Goal: Task Accomplishment & Management: Manage account settings

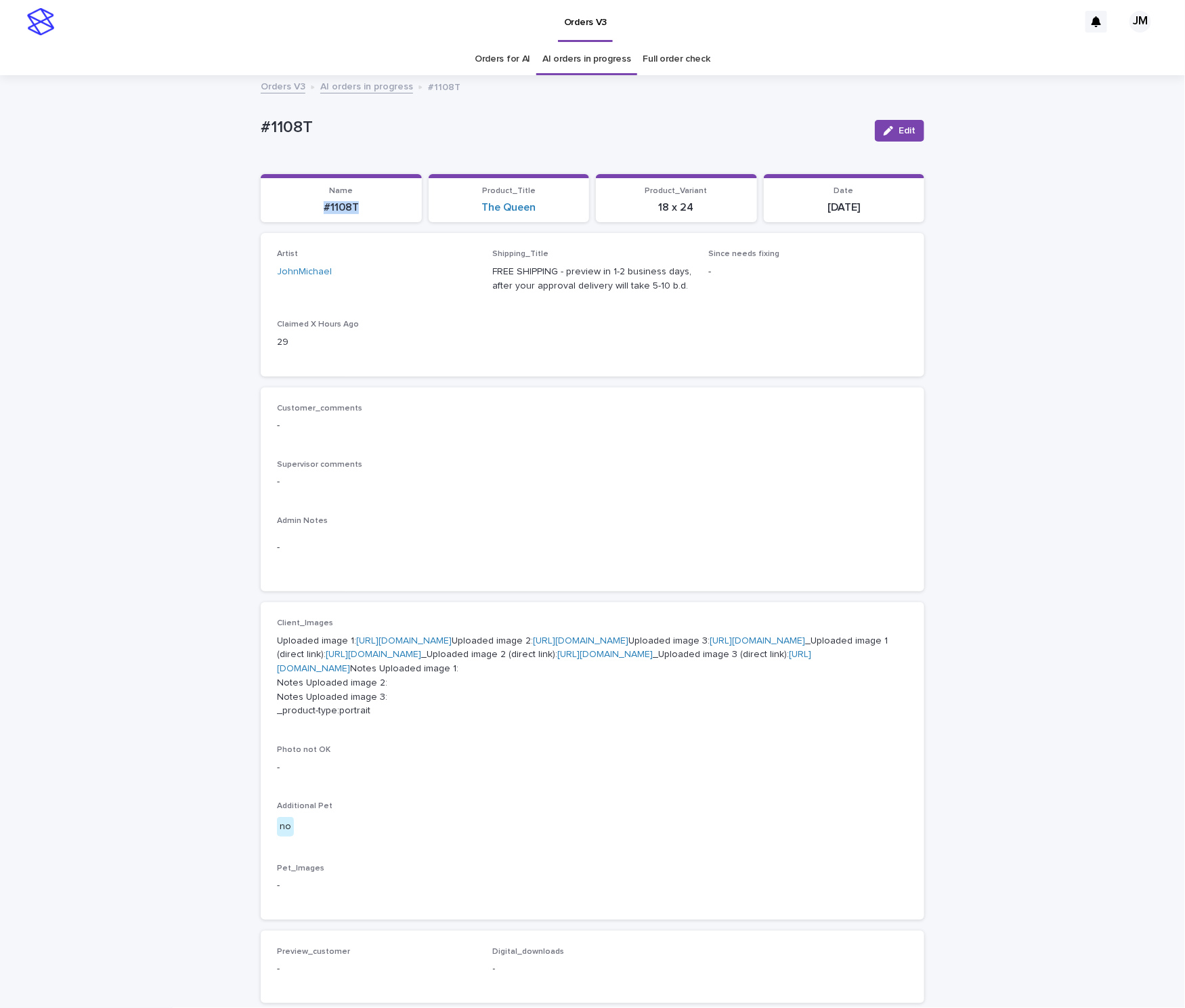
click at [359, 209] on p "#1108T" at bounding box center [341, 207] width 145 height 13
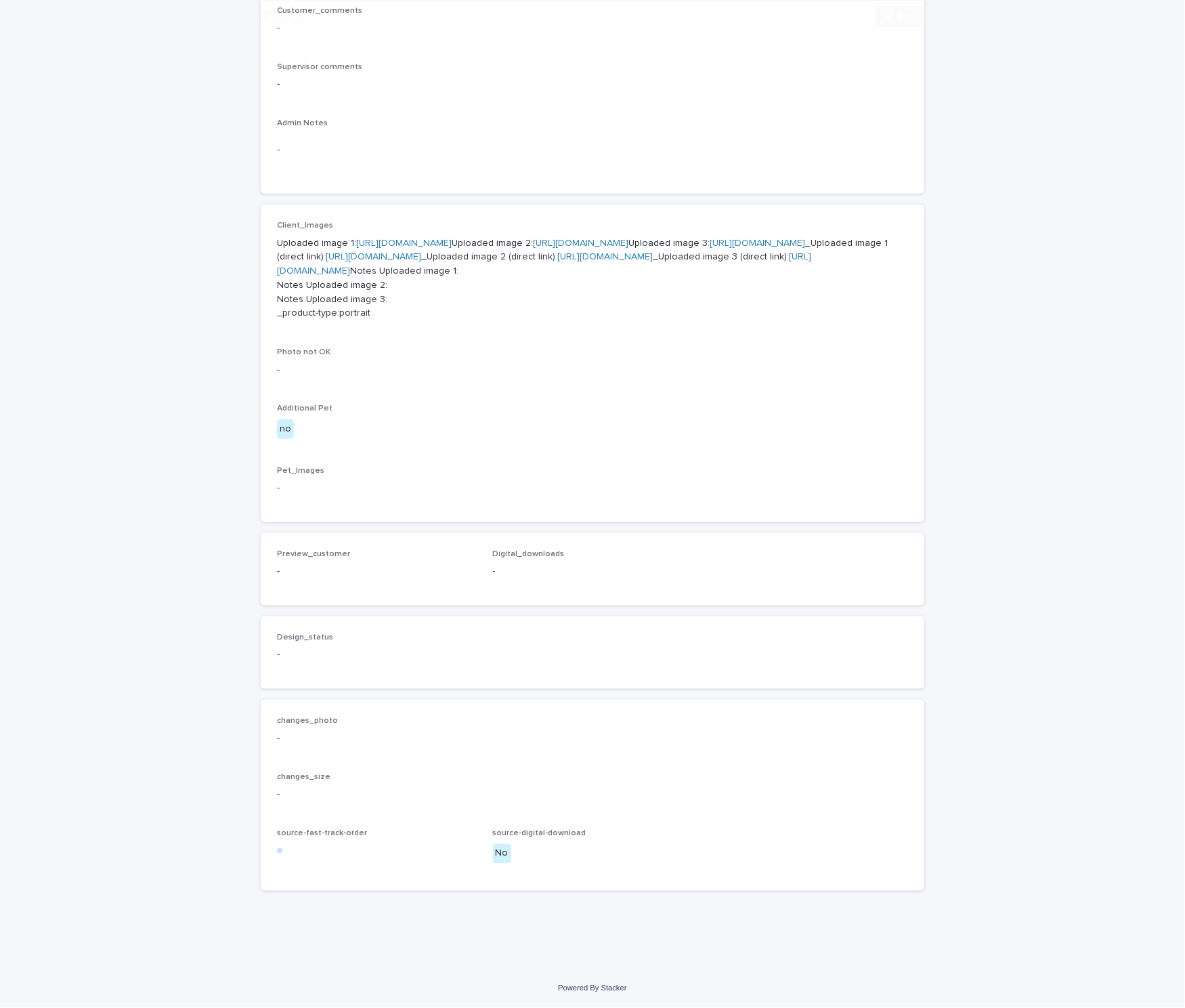
scroll to position [580, 0]
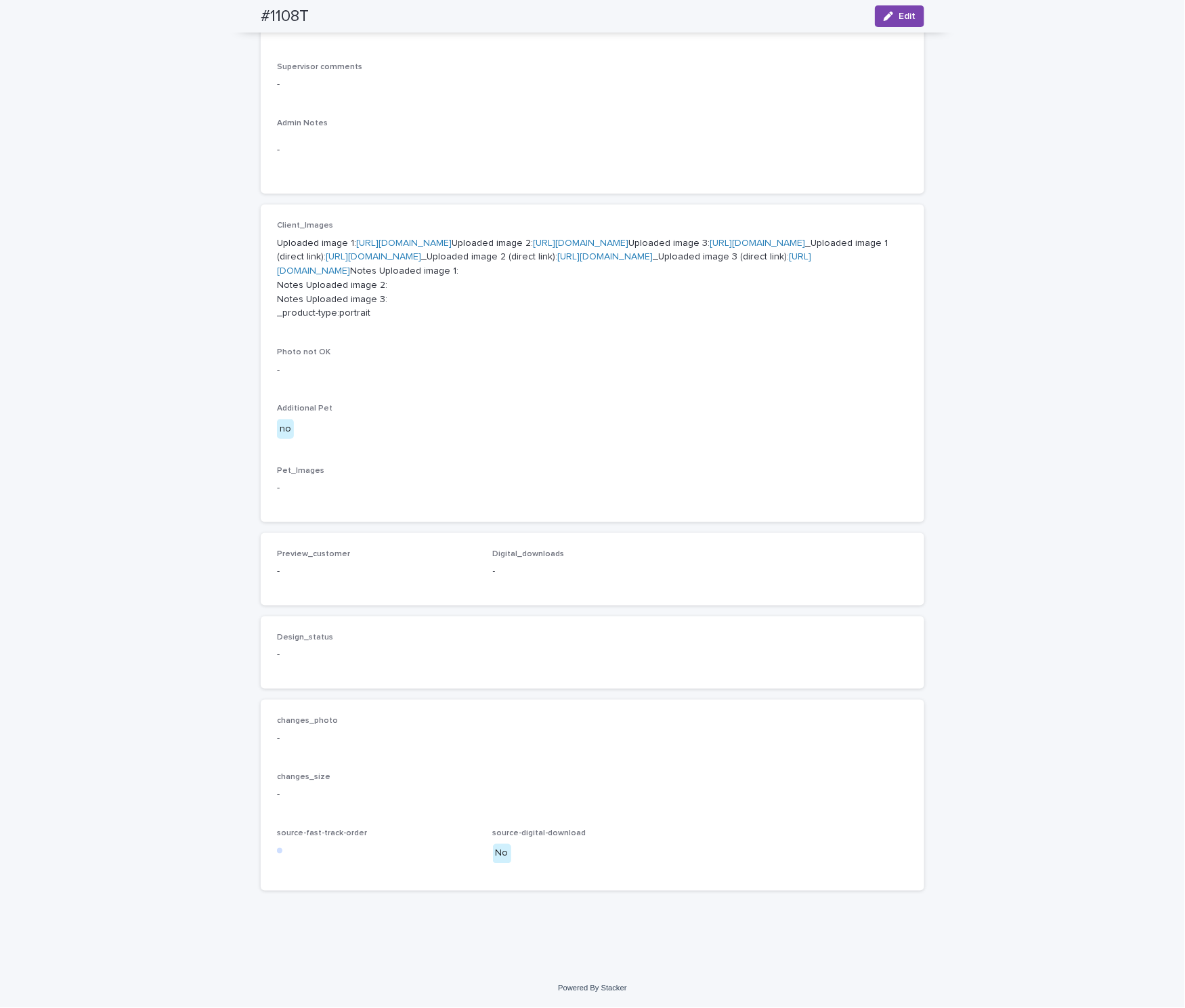
drag, startPoint x: 905, startPoint y: 16, endPoint x: 846, endPoint y: 65, distance: 76.7
click at [905, 16] on span "Edit" at bounding box center [907, 16] width 17 height 10
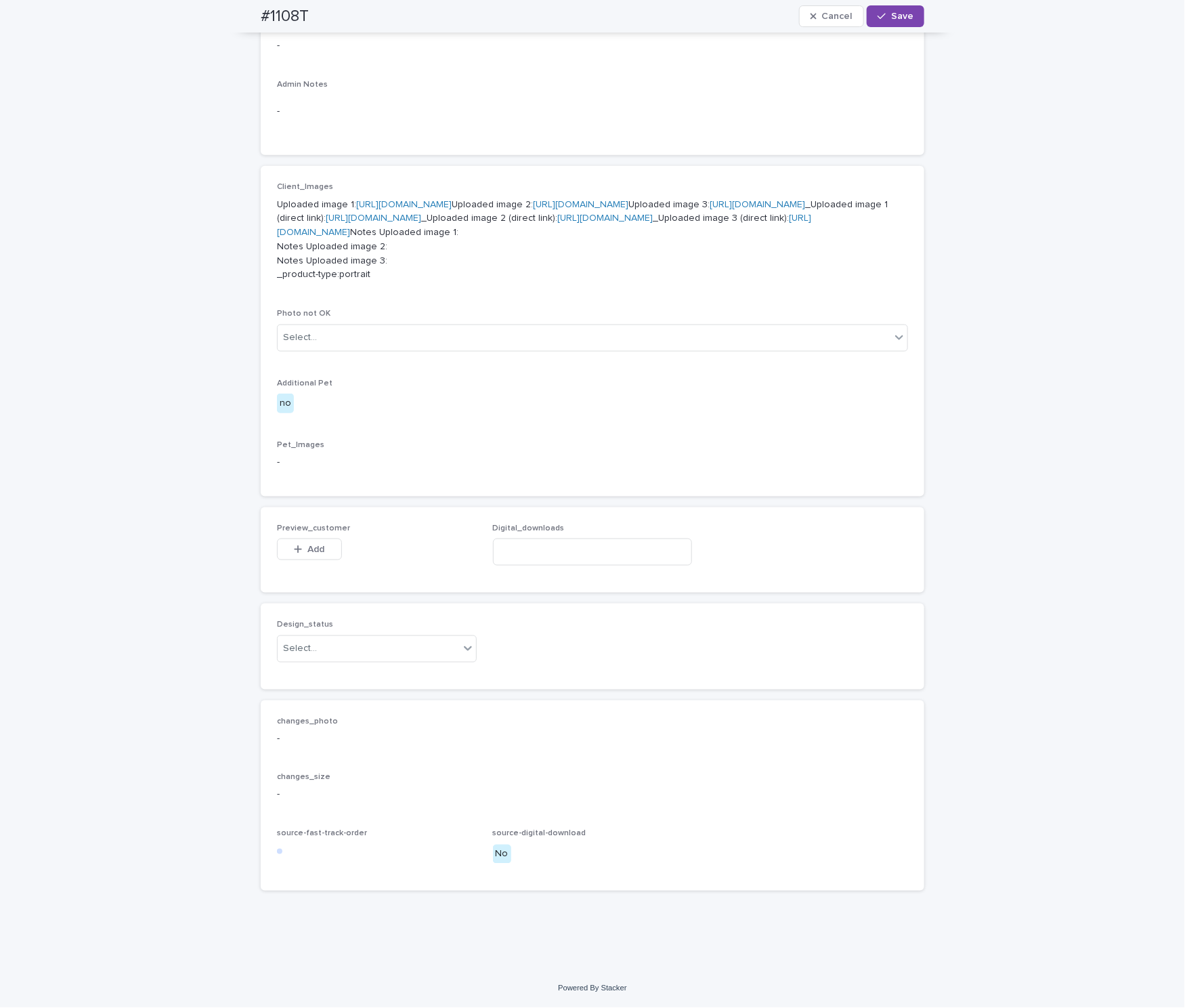
scroll to position [620, 0]
click at [319, 651] on div "Select..." at bounding box center [368, 649] width 181 height 23
drag, startPoint x: 317, startPoint y: 674, endPoint x: 324, endPoint y: 670, distance: 8.1
click at [319, 674] on div "Uploaded" at bounding box center [369, 674] width 198 height 23
click at [309, 553] on span "Add" at bounding box center [316, 550] width 17 height 10
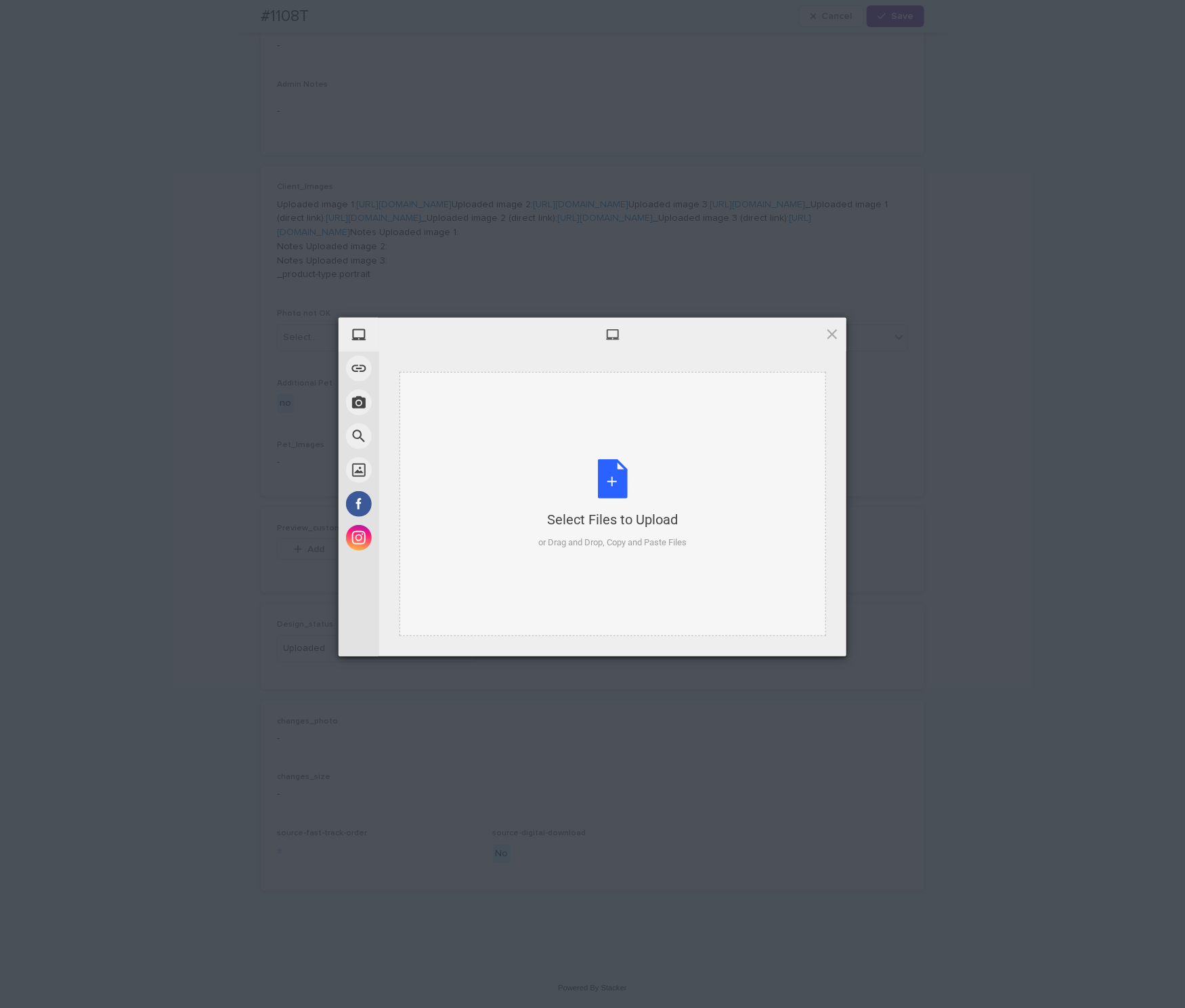
click at [656, 487] on div "Select Files to Upload or Drag and Drop, Copy and Paste Files" at bounding box center [613, 504] width 148 height 90
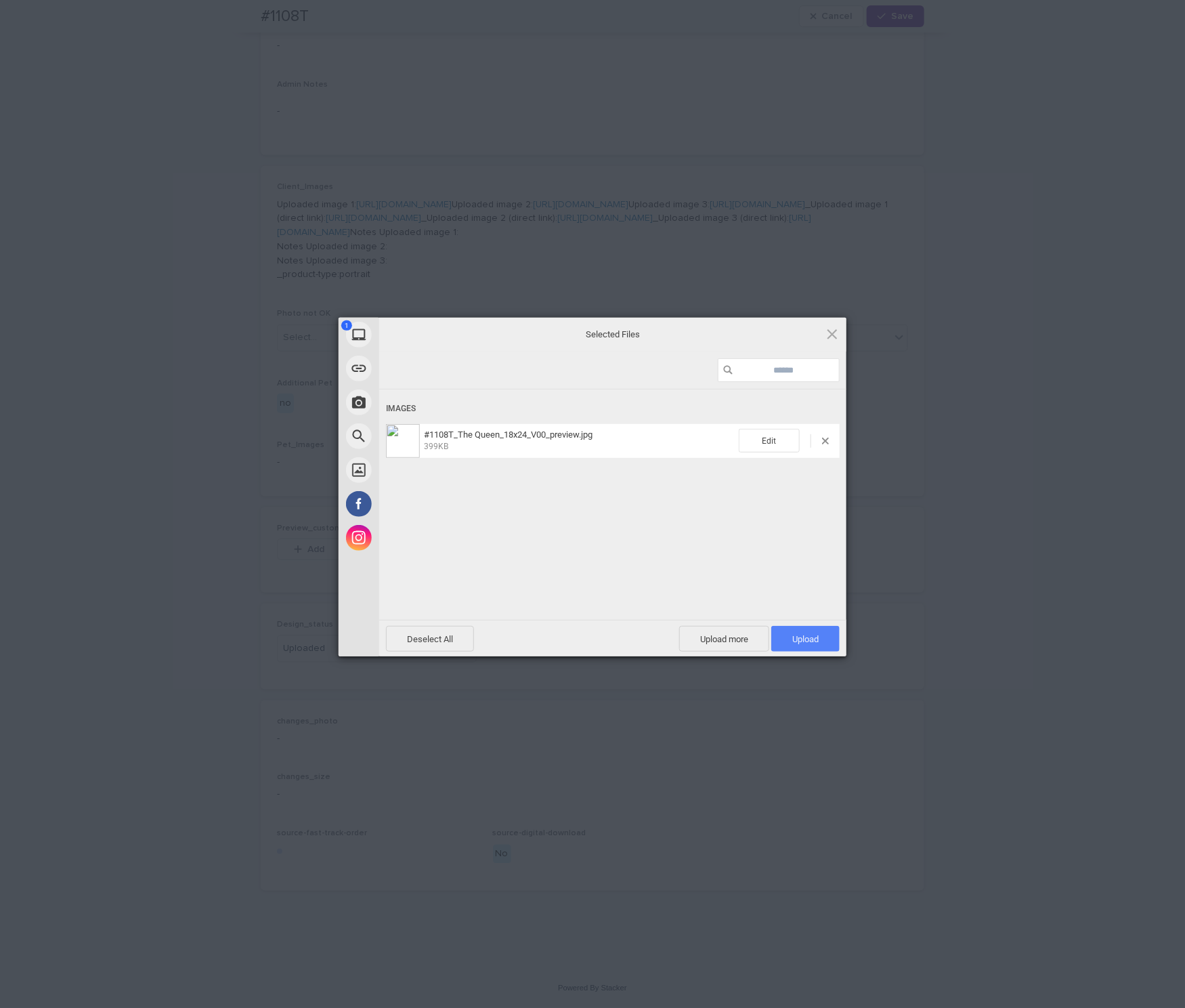
click at [815, 634] on span "Upload 1" at bounding box center [805, 639] width 27 height 11
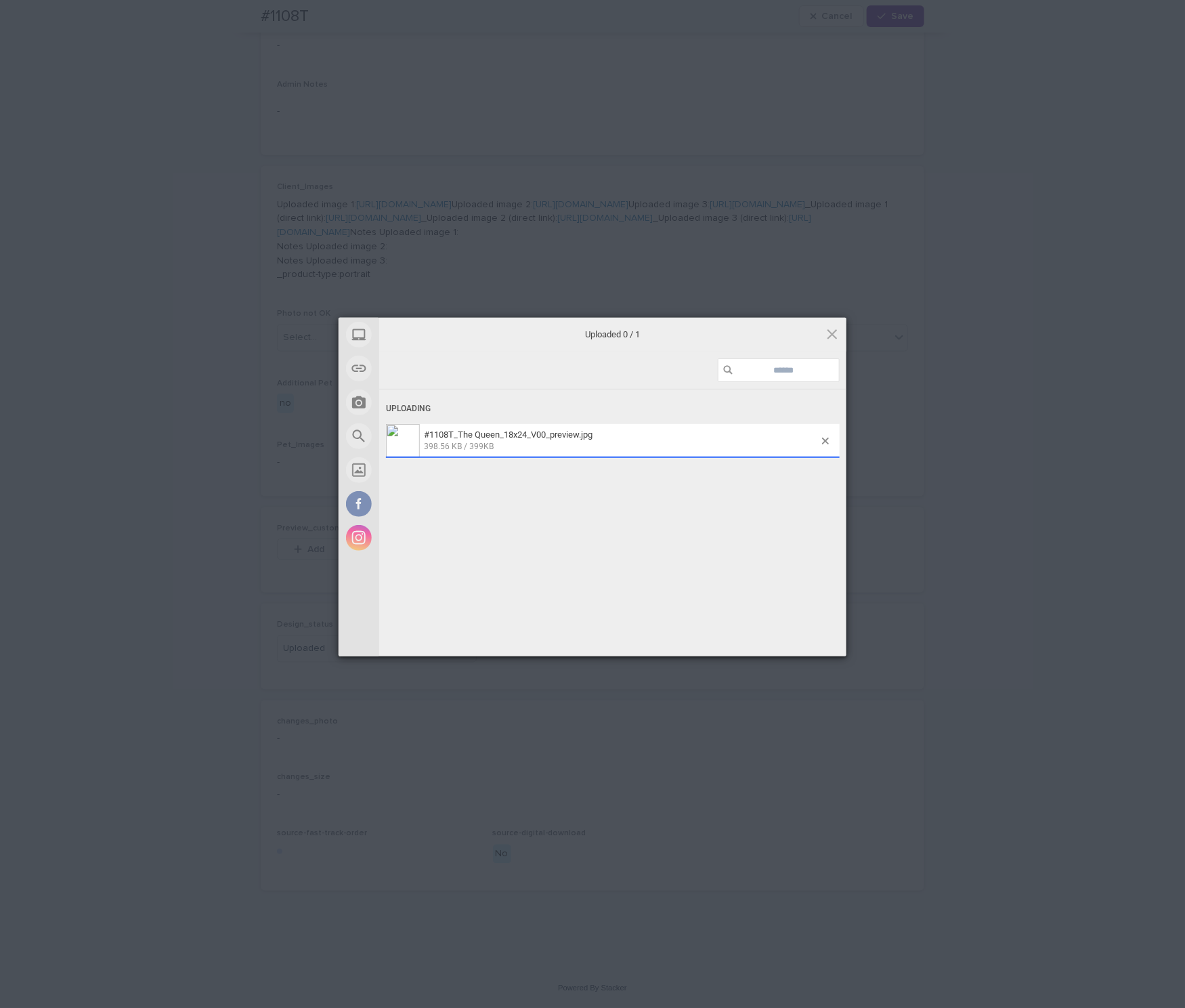
scroll to position [644, 0]
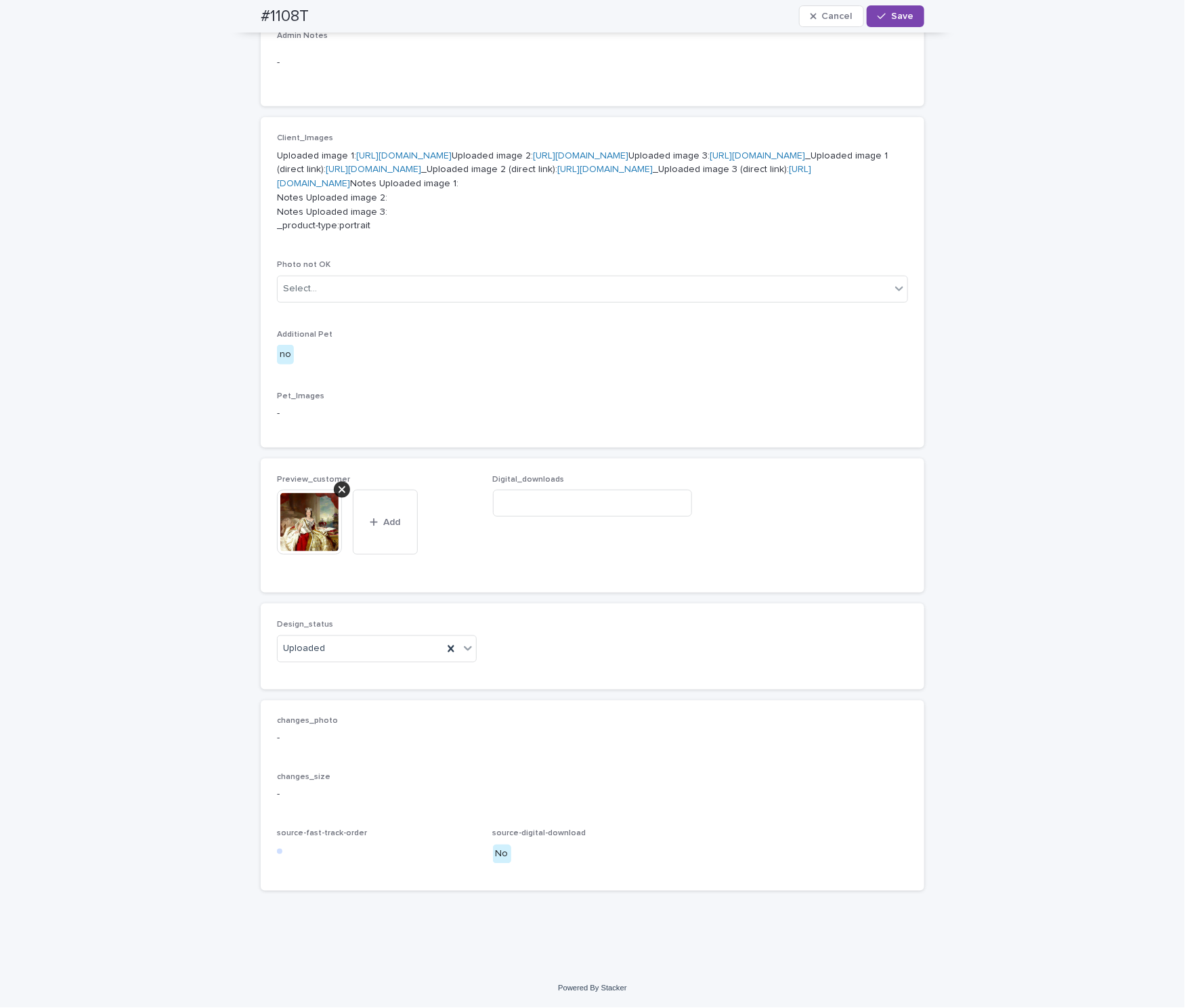
click at [884, 24] on button "Save" at bounding box center [895, 16] width 57 height 22
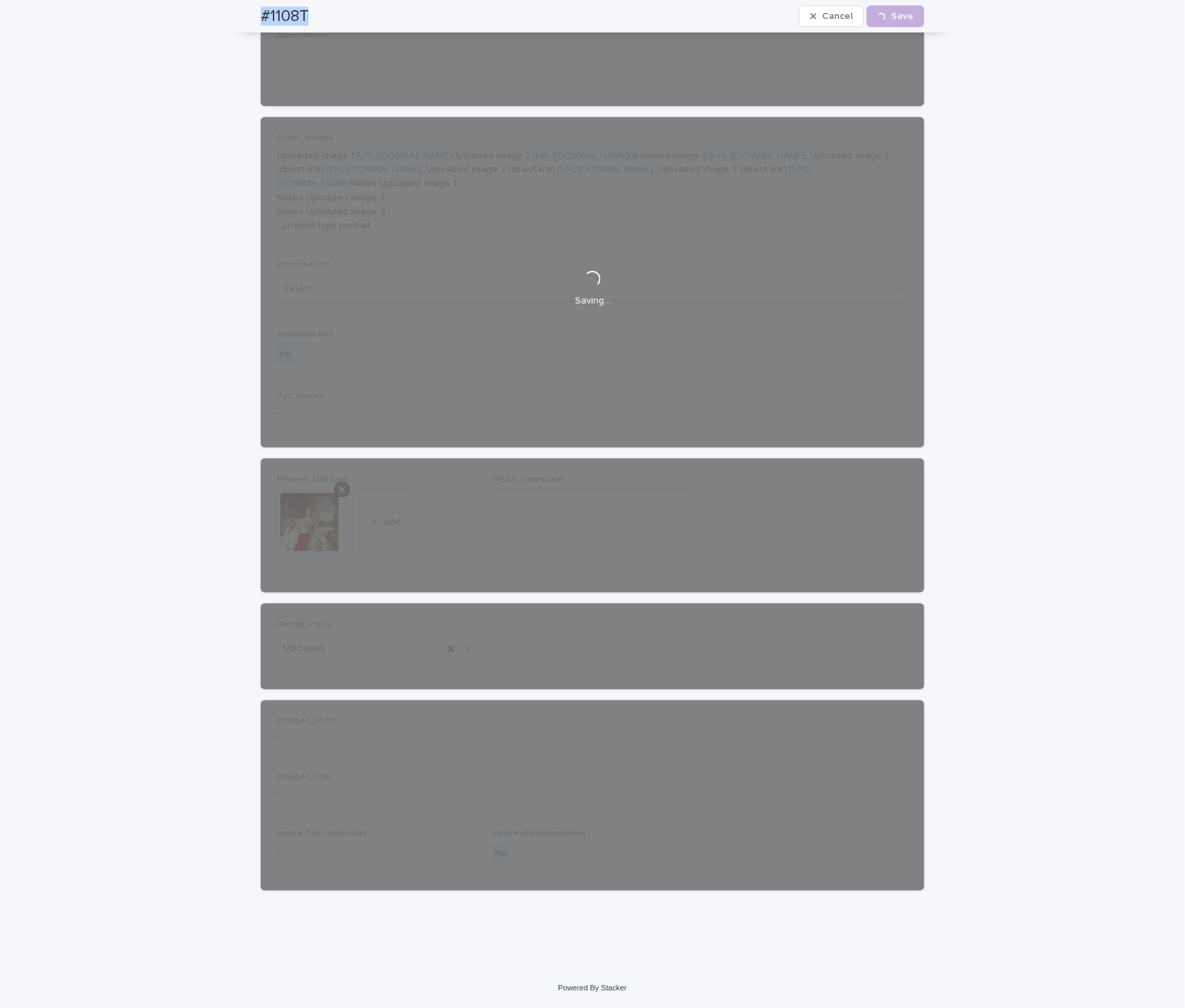
drag, startPoint x: 285, startPoint y: 15, endPoint x: 315, endPoint y: 23, distance: 31.0
click at [319, 21] on div "#1108T Cancel Loading... Save" at bounding box center [592, 16] width 728 height 32
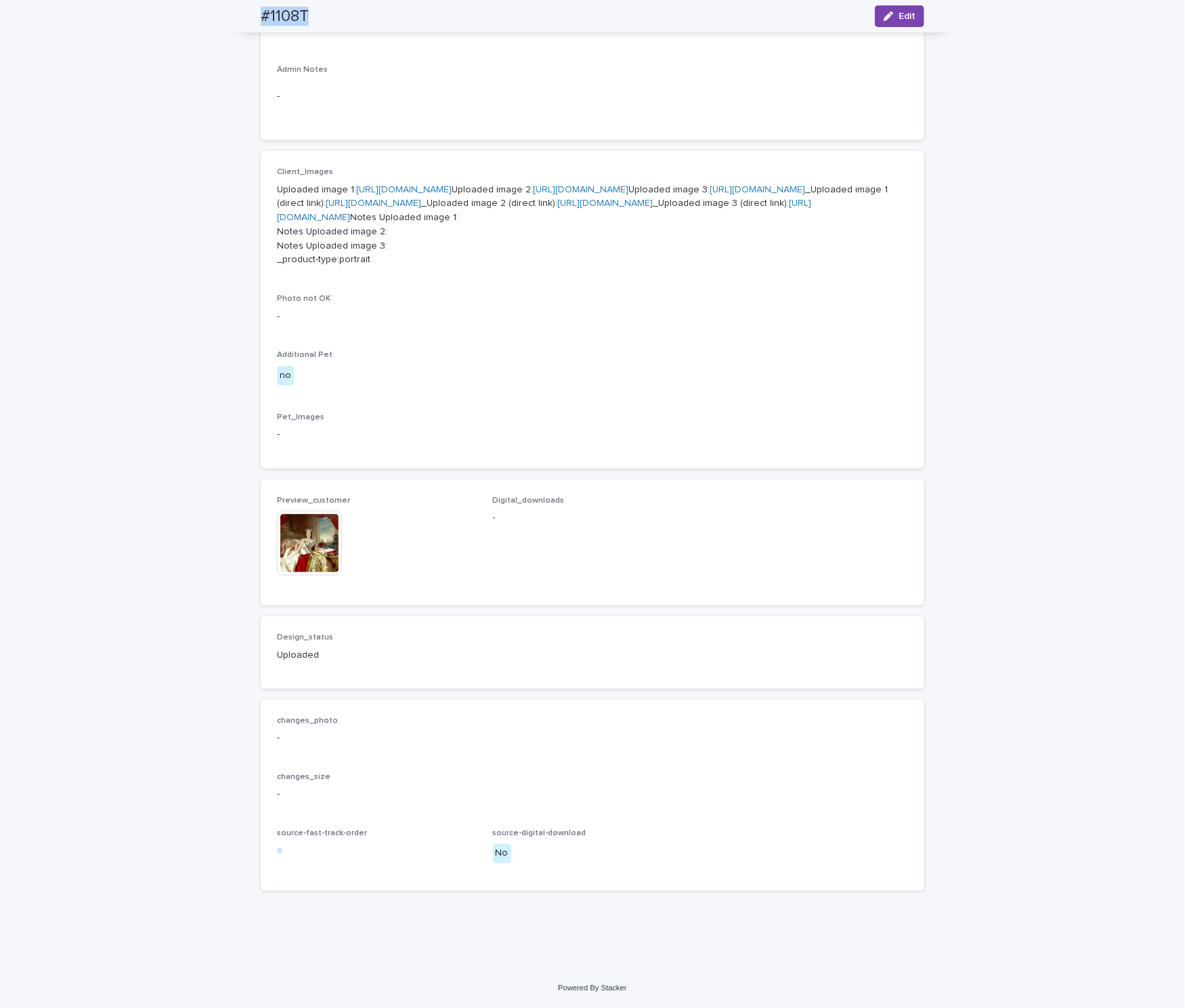
copy h2 "#1108T"
click at [316, 545] on img at bounding box center [309, 543] width 65 height 65
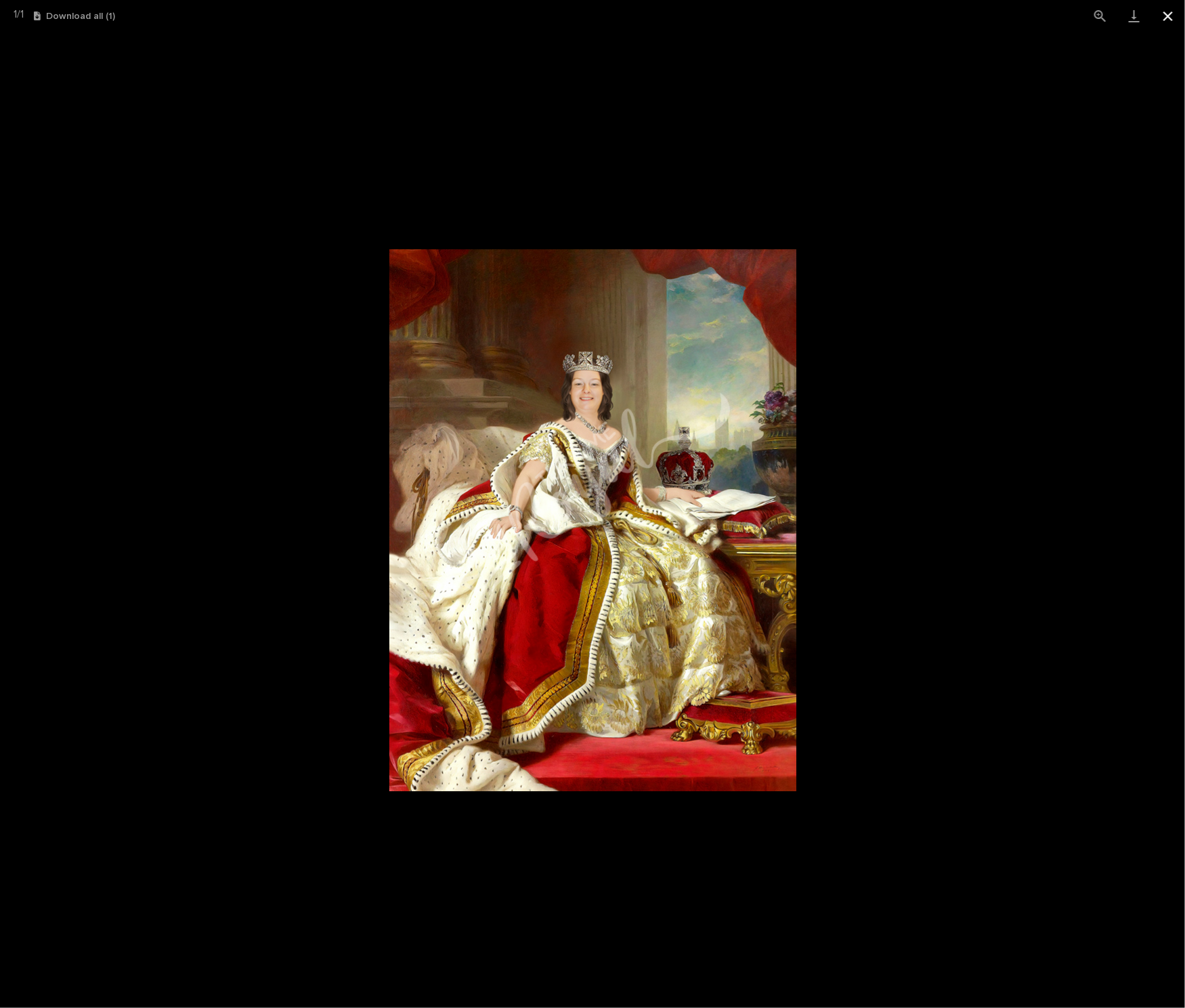
click at [1161, 21] on button "Close gallery" at bounding box center [1168, 15] width 34 height 32
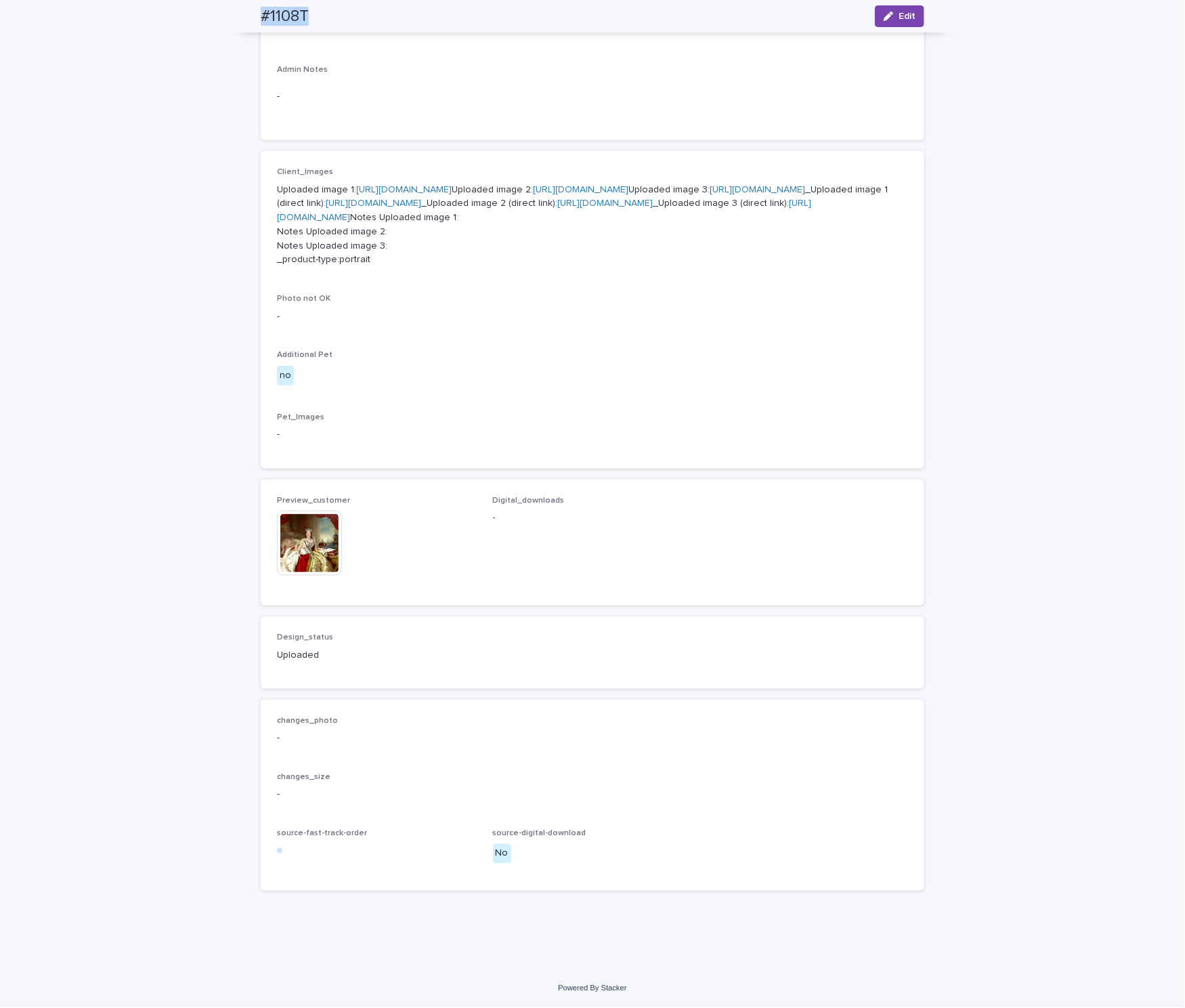
click at [527, 199] on link "[URL][DOMAIN_NAME]" at bounding box center [544, 210] width 534 height 23
click at [291, 559] on img at bounding box center [309, 543] width 65 height 65
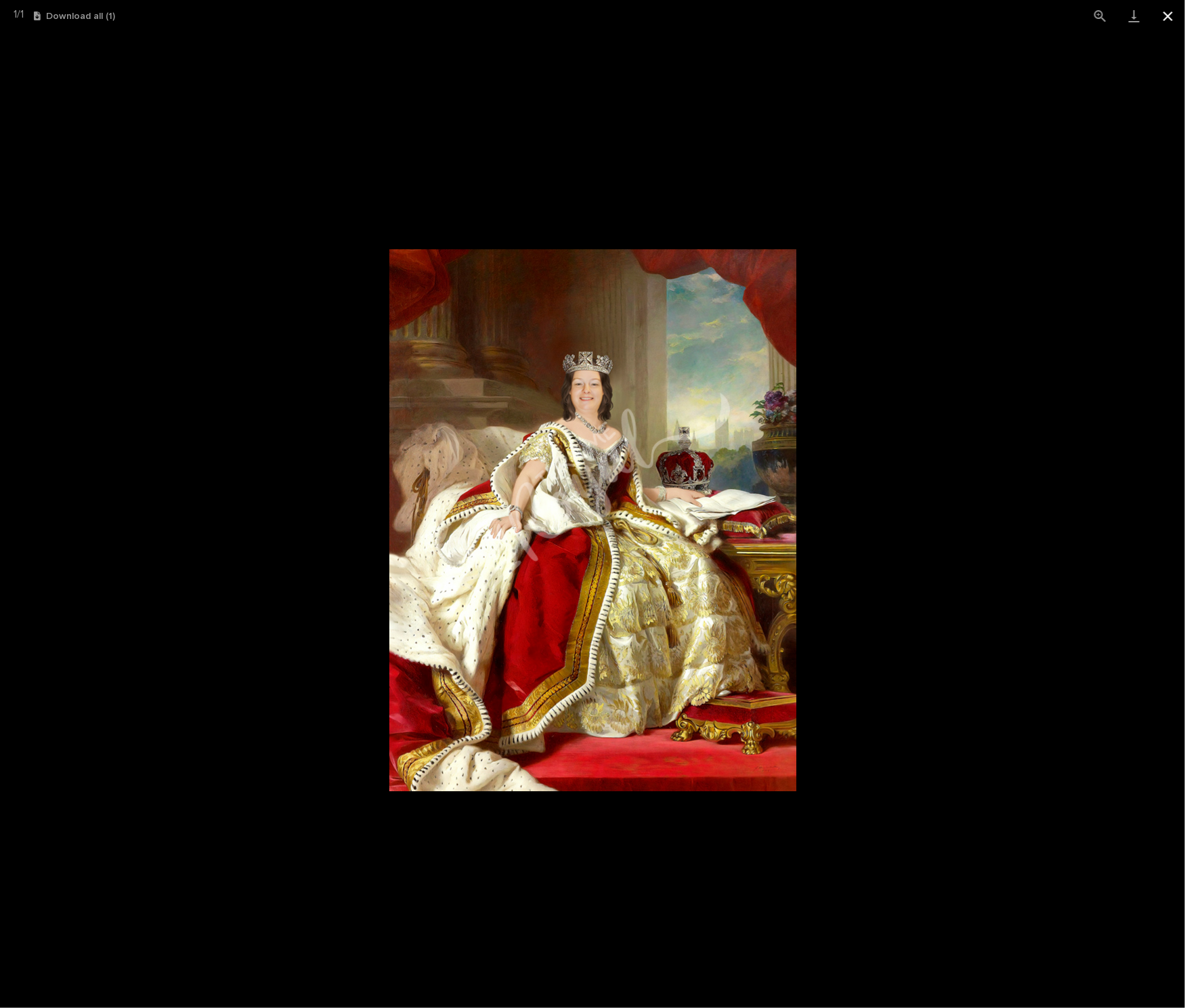
click at [1169, 15] on button "Close gallery" at bounding box center [1168, 15] width 34 height 32
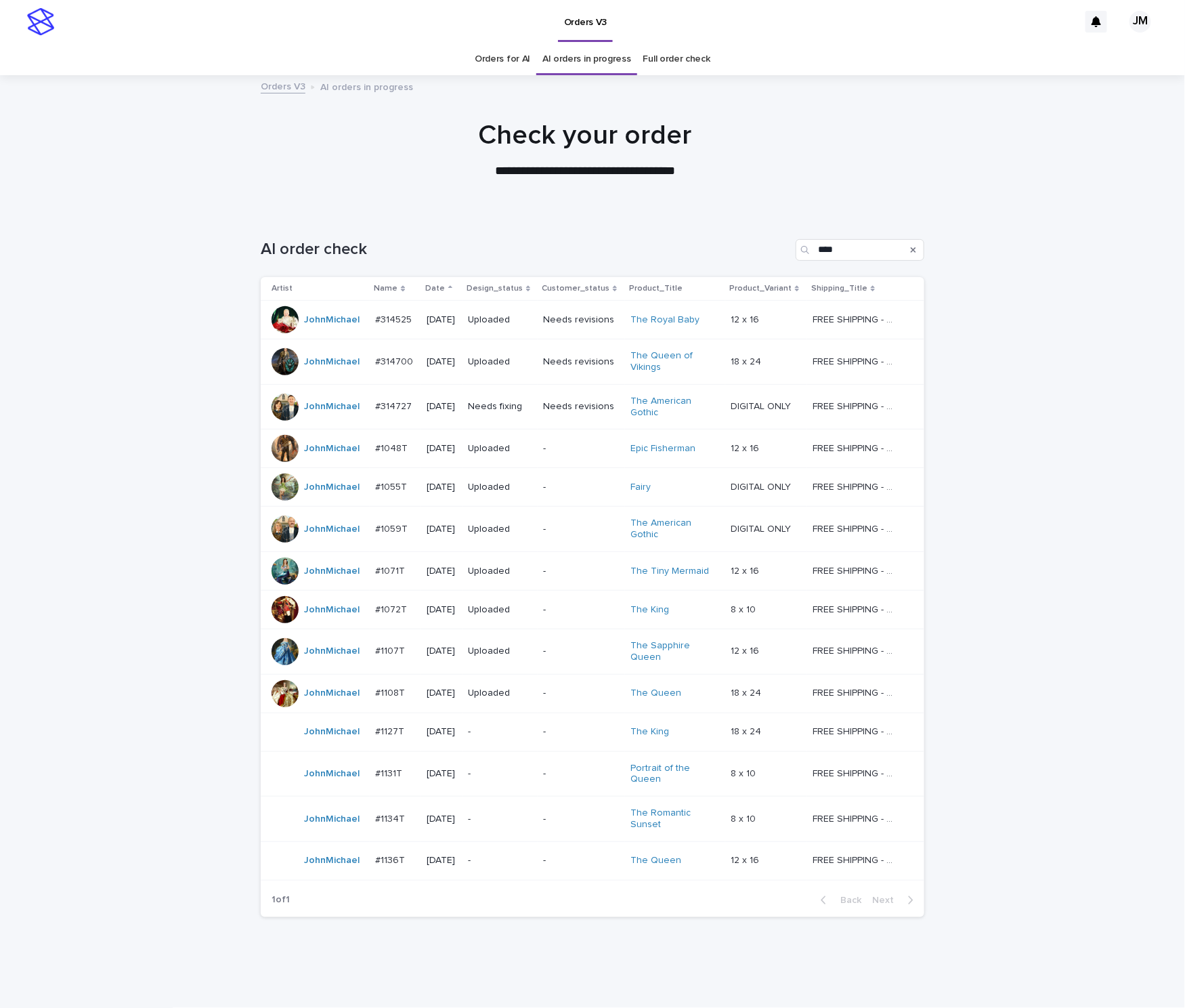
click at [529, 738] on p "-" at bounding box center [499, 732] width 64 height 11
